Goal: Information Seeking & Learning: Learn about a topic

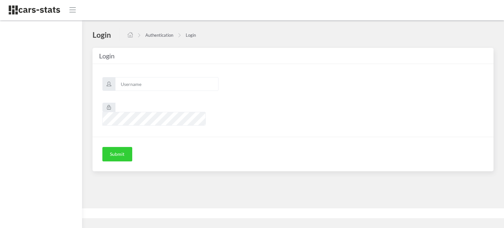
scroll to position [5, 5]
type input "awt"
click at [120, 147] on button "Submit" at bounding box center [117, 154] width 30 height 14
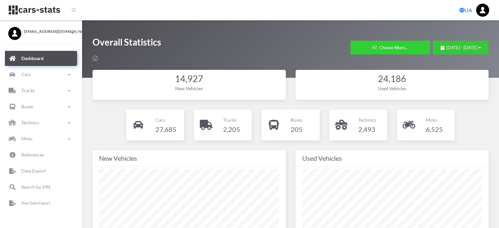
click at [447, 48] on span "July 14, 2025 - August 13, 2025" at bounding box center [462, 47] width 31 height 5
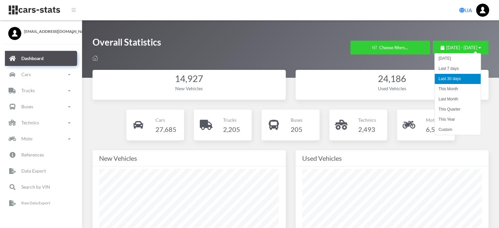
click at [441, 90] on li "This Month" at bounding box center [458, 89] width 46 height 10
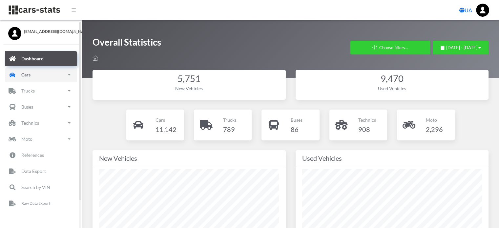
click at [31, 77] on link "Cars" at bounding box center [41, 74] width 72 height 15
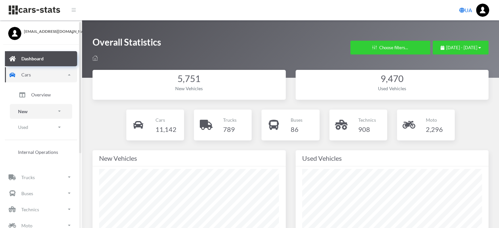
click at [34, 112] on link "New" at bounding box center [41, 111] width 62 height 15
click at [38, 129] on span "Brands" at bounding box center [38, 129] width 14 height 7
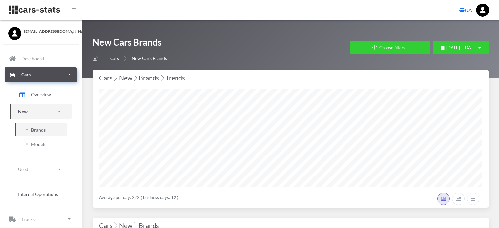
select select "25"
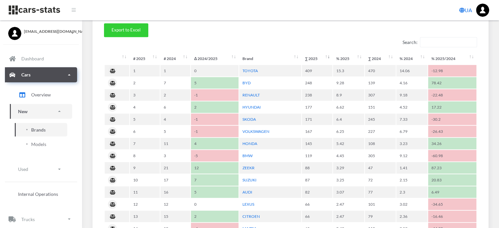
scroll to position [295, 0]
